Goal: Information Seeking & Learning: Learn about a topic

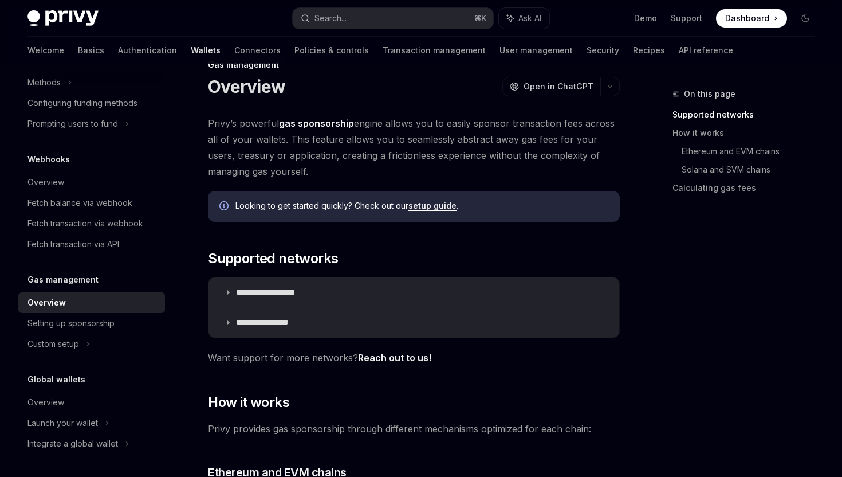
scroll to position [89, 0]
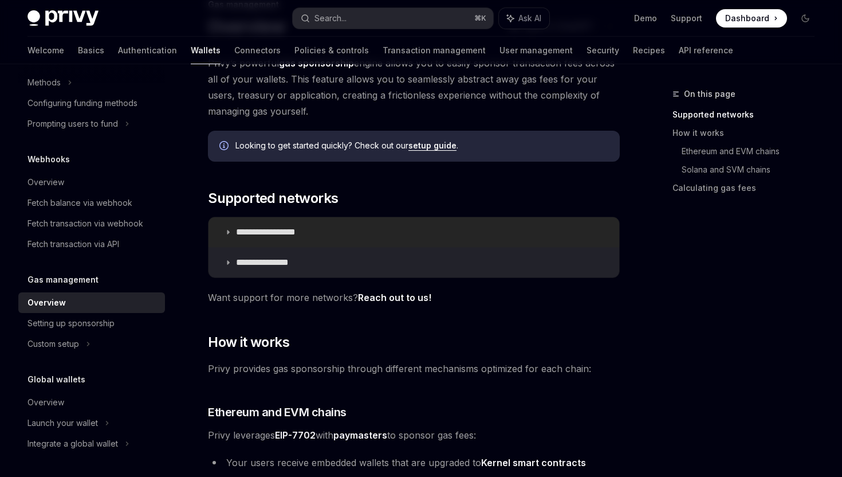
click at [237, 240] on summary "**********" at bounding box center [414, 232] width 411 height 30
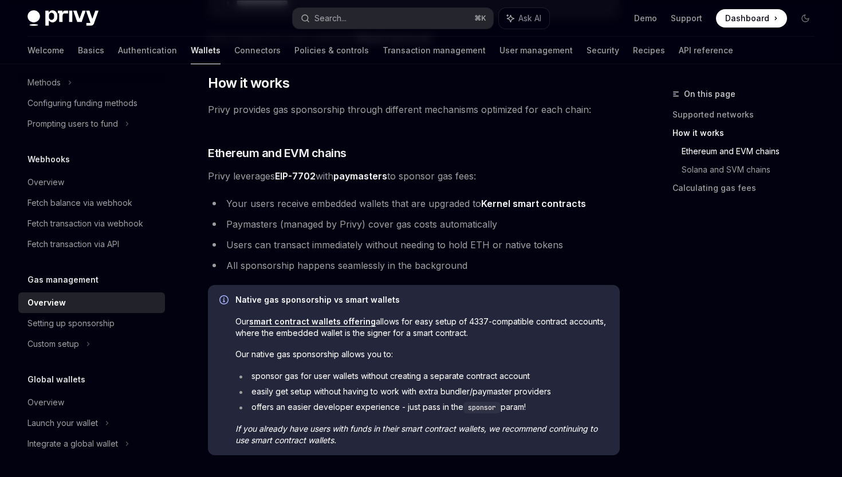
scroll to position [665, 0]
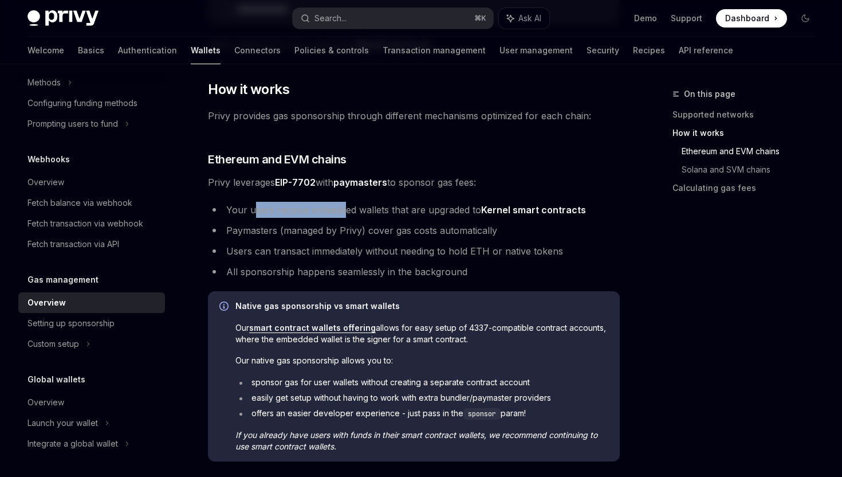
drag, startPoint x: 254, startPoint y: 210, endPoint x: 372, endPoint y: 210, distance: 118.0
click at [372, 210] on li "Your users receive embedded wallets that are upgraded to Kernel smart contracts" at bounding box center [414, 210] width 412 height 16
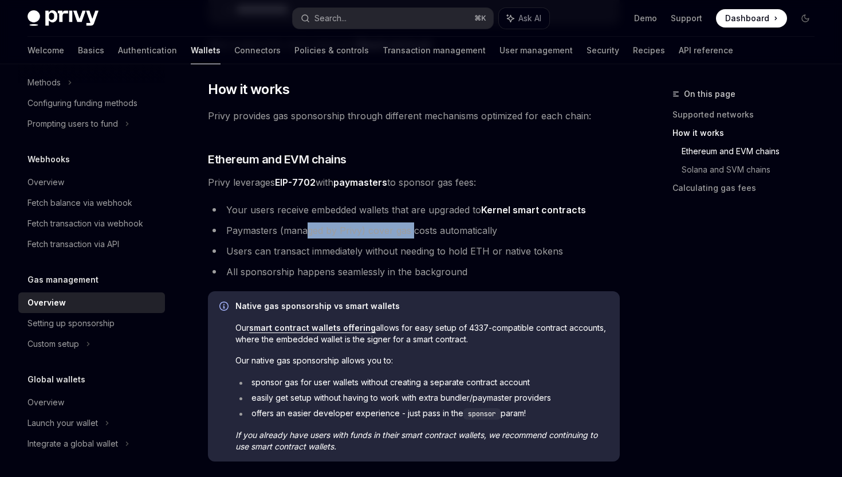
drag, startPoint x: 307, startPoint y: 225, endPoint x: 414, endPoint y: 234, distance: 107.5
click at [414, 234] on li "Paymasters (managed by Privy) cover gas costs automatically" at bounding box center [414, 230] width 412 height 16
drag, startPoint x: 258, startPoint y: 255, endPoint x: 358, endPoint y: 255, distance: 100.2
click at [347, 255] on li "Users can transact immediately without needing to hold ETH or native tokens" at bounding box center [414, 251] width 412 height 16
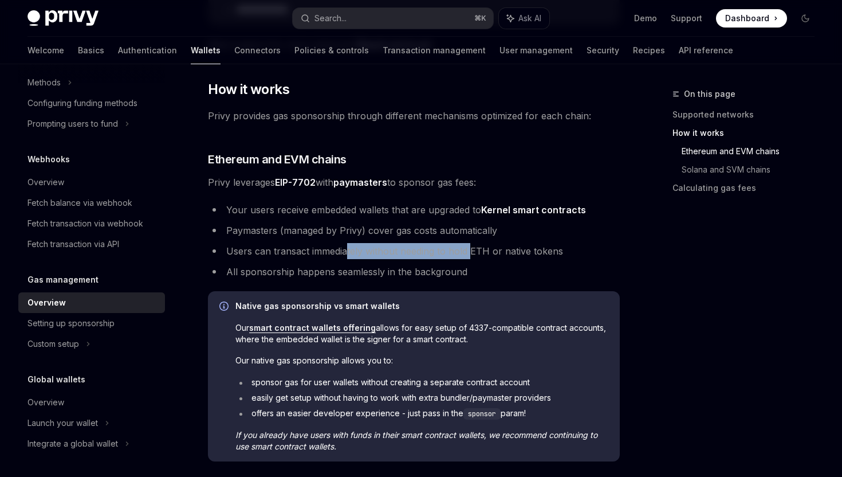
drag, startPoint x: 472, startPoint y: 247, endPoint x: 342, endPoint y: 246, distance: 130.0
click at [342, 246] on li "Users can transact immediately without needing to hold ETH or native tokens" at bounding box center [414, 251] width 412 height 16
